Goal: Information Seeking & Learning: Check status

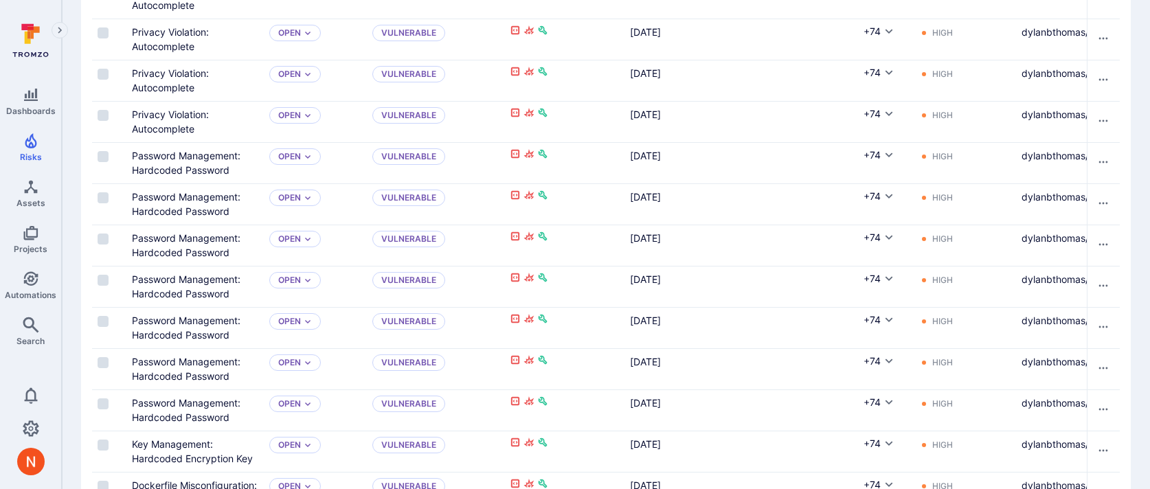
scroll to position [2100, 0]
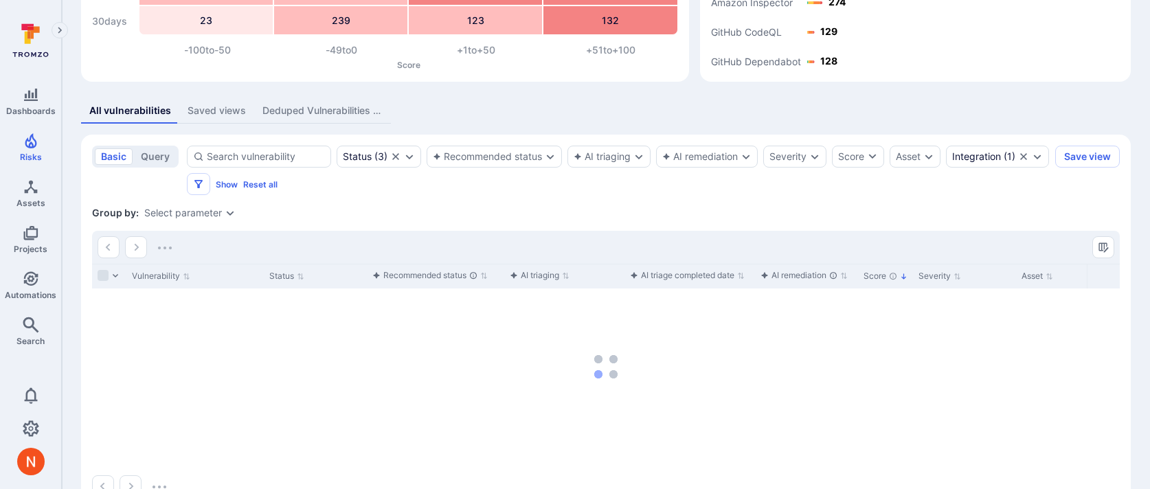
scroll to position [220, 0]
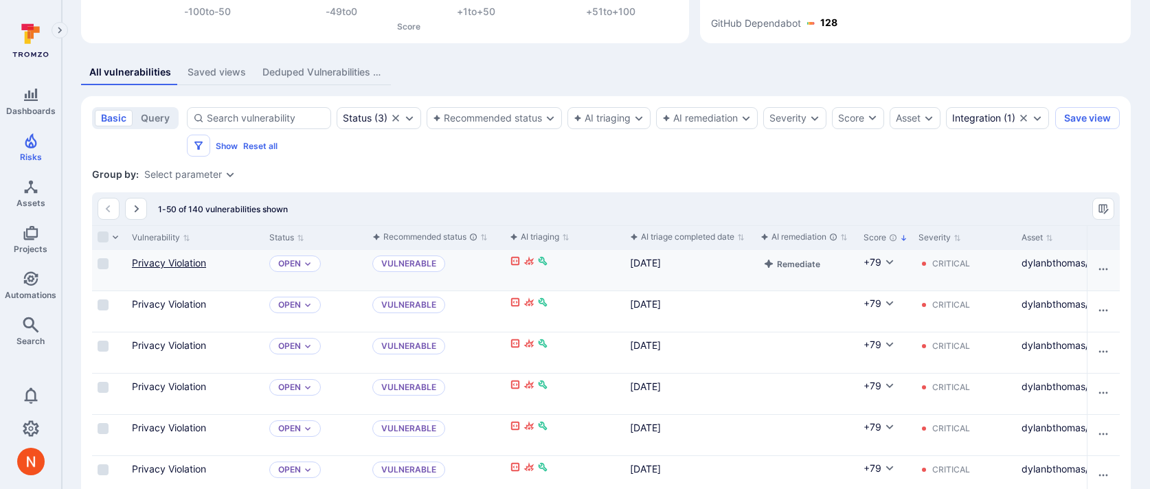
click at [189, 266] on link "Privacy Violation" at bounding box center [169, 263] width 74 height 12
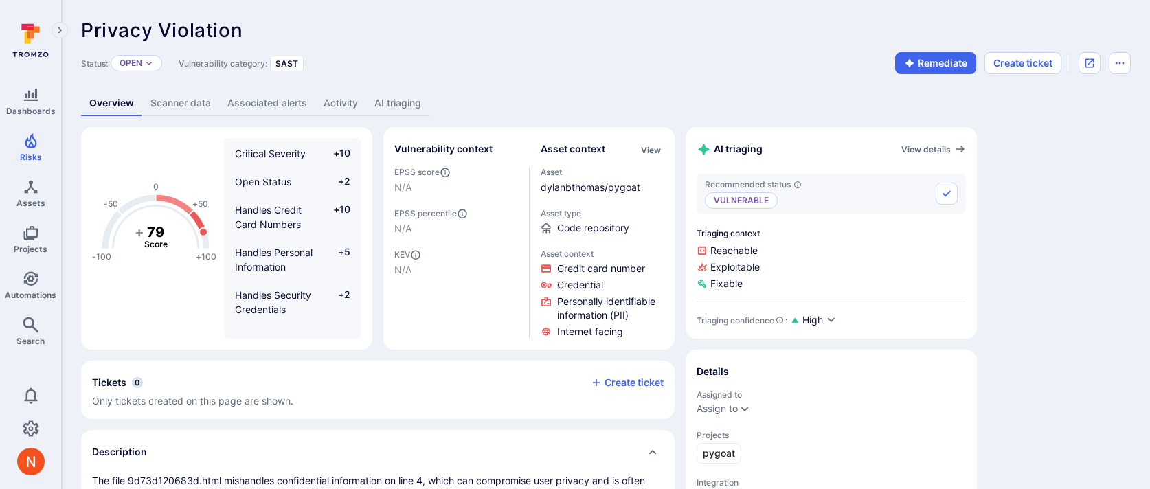
scroll to position [101, 0]
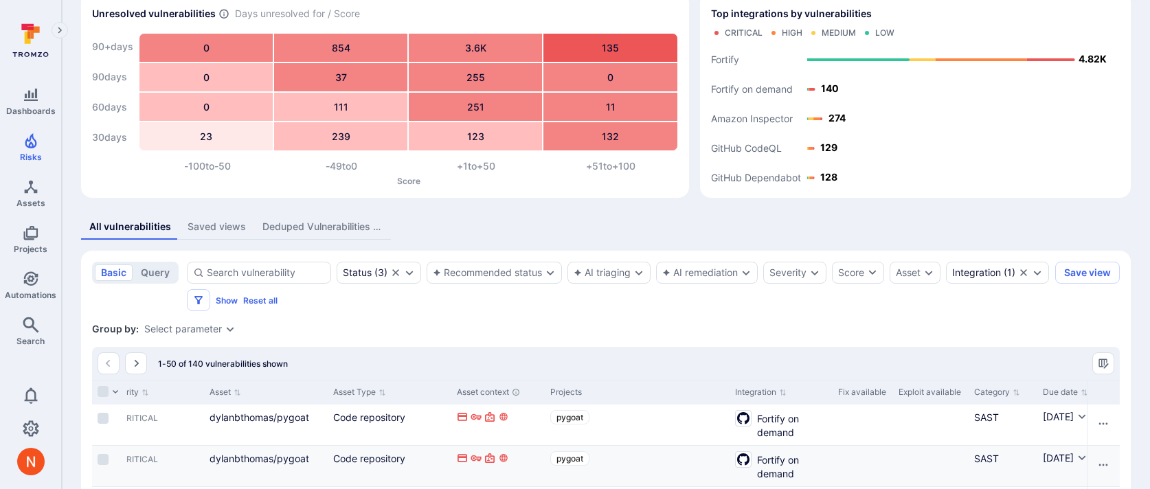
scroll to position [55, 0]
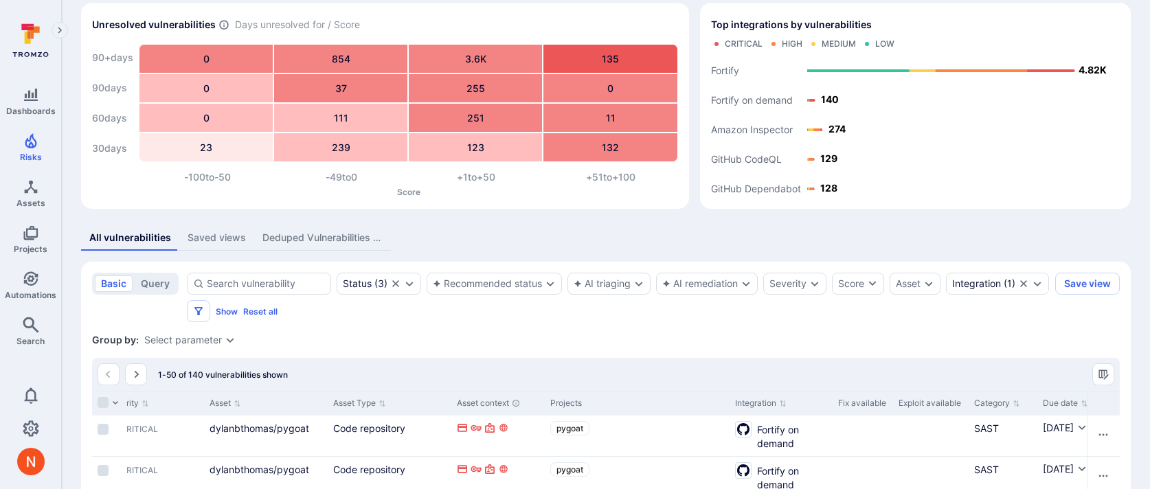
click at [952, 289] on div "Integration" at bounding box center [976, 283] width 49 height 11
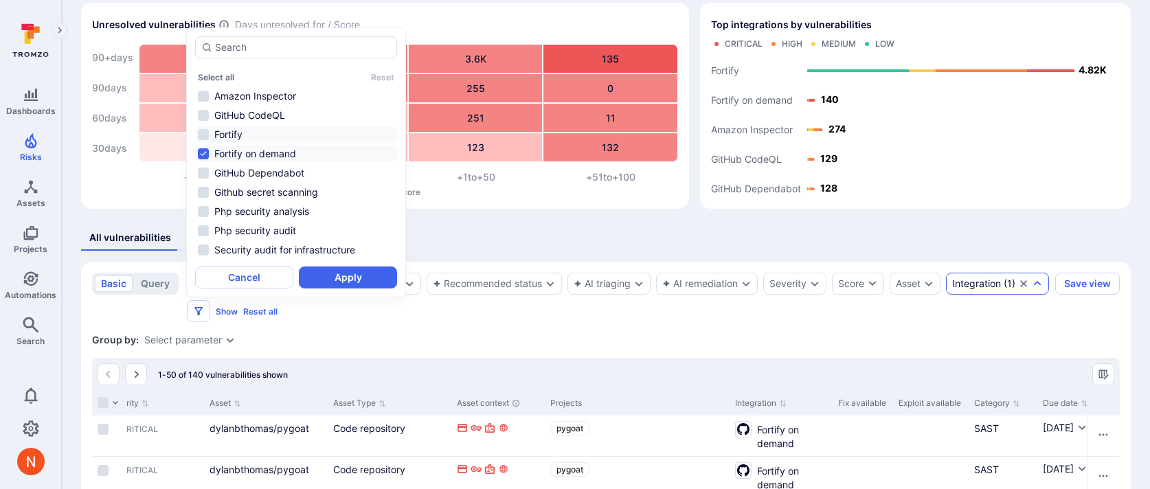
click at [267, 136] on li "Fortify" at bounding box center [296, 134] width 202 height 16
click at [334, 279] on button "Apply" at bounding box center [348, 277] width 98 height 22
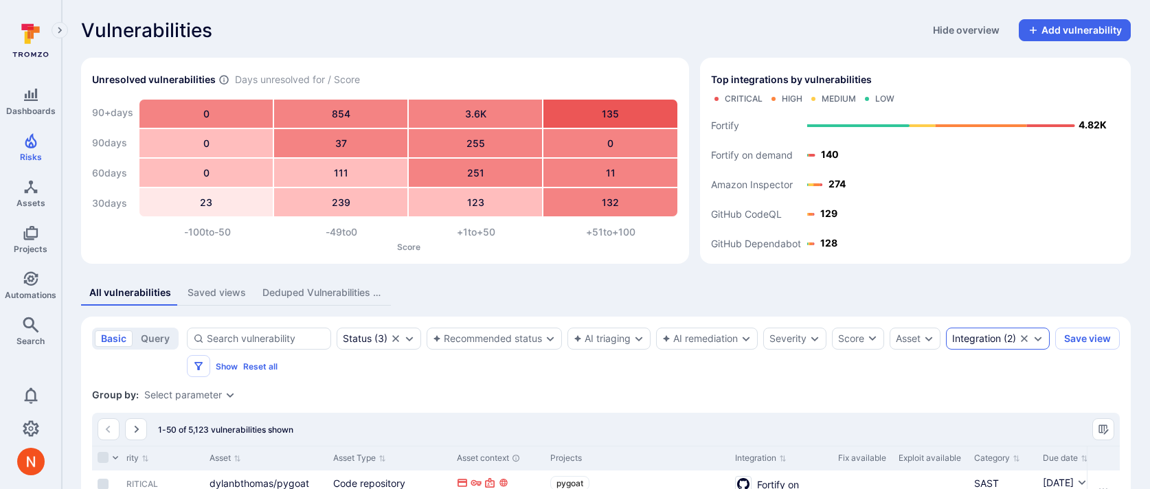
click at [952, 344] on div "Integration ( 2 )" at bounding box center [984, 338] width 64 height 11
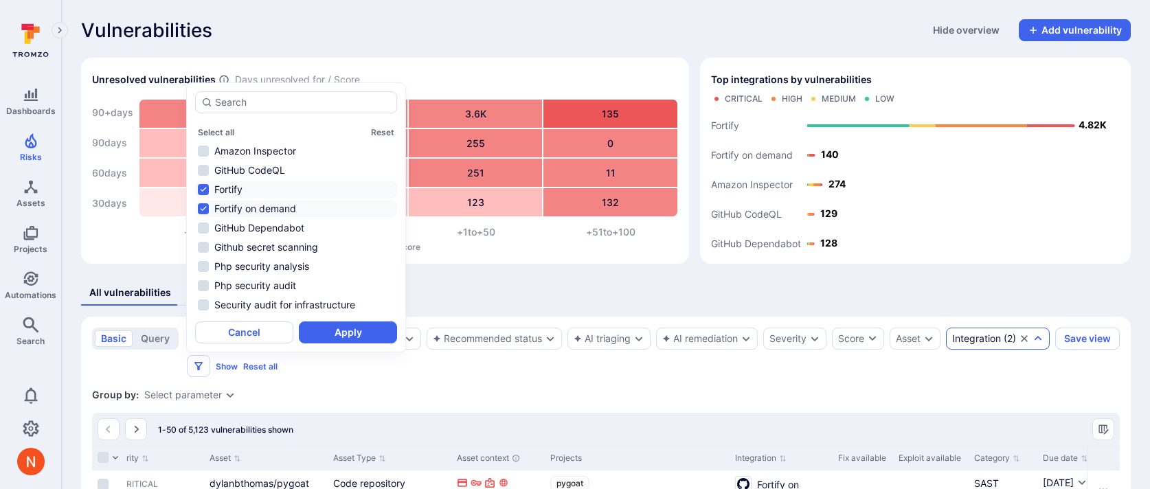
click at [283, 209] on li "Fortify on demand" at bounding box center [296, 209] width 202 height 16
click at [320, 341] on button "Apply" at bounding box center [348, 332] width 98 height 22
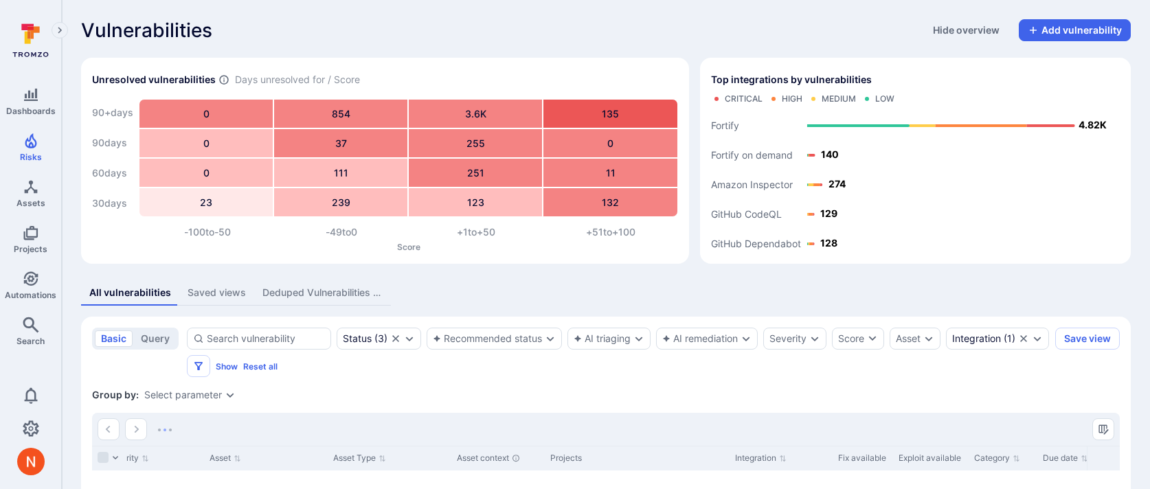
scroll to position [220, 0]
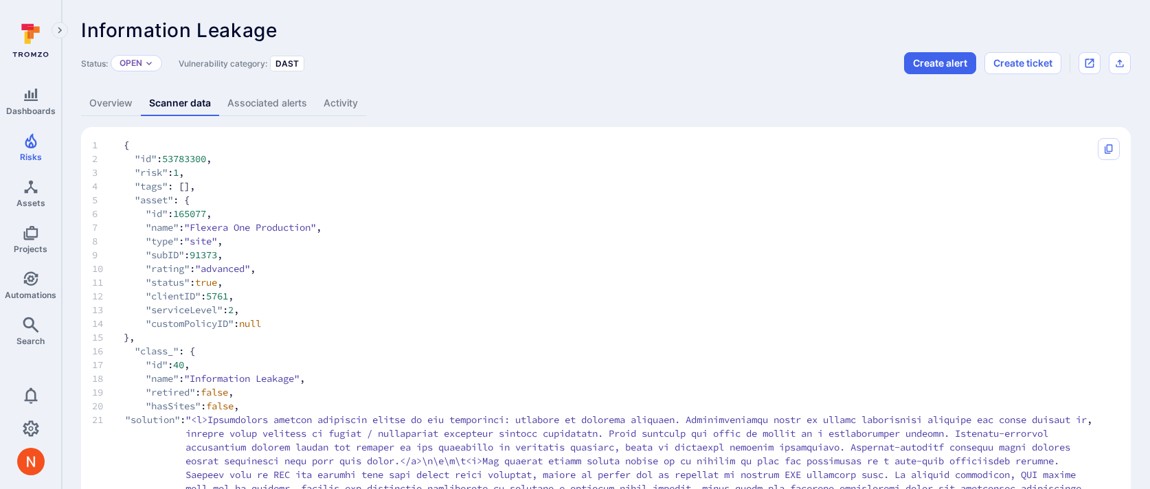
click at [122, 102] on link "Overview" at bounding box center [111, 103] width 60 height 25
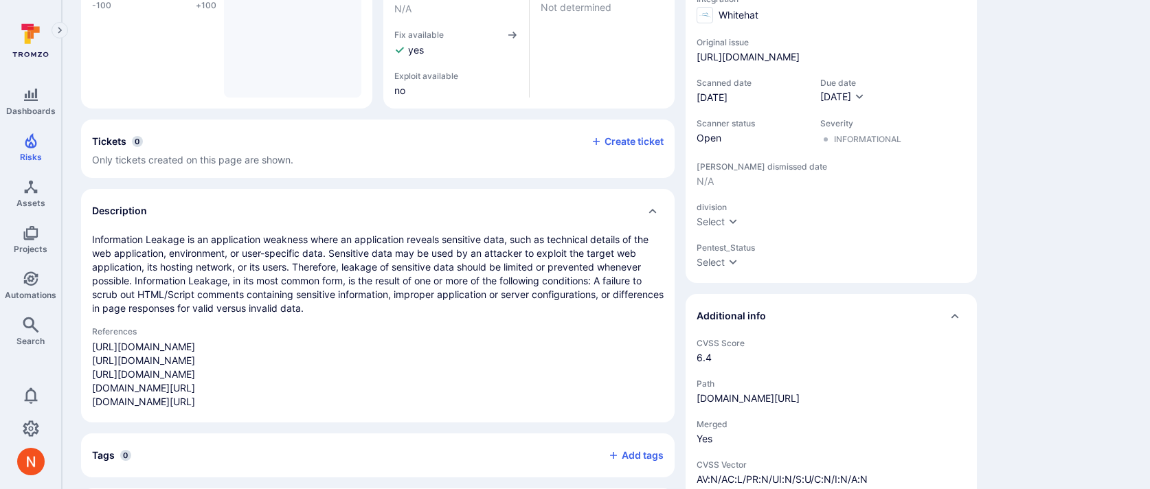
scroll to position [265, 0]
